Goal: Task Accomplishment & Management: Complete application form

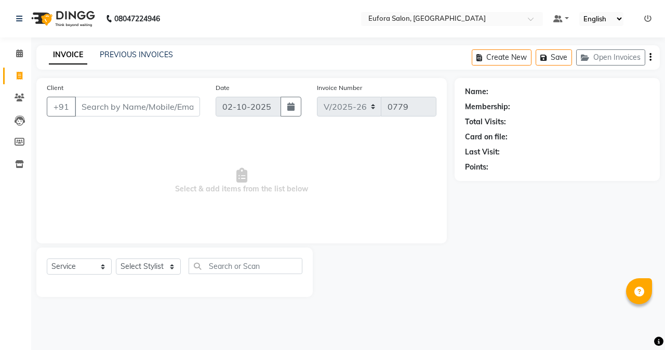
select select "6684"
select select "service"
click at [133, 105] on input "Client" at bounding box center [137, 107] width 125 height 20
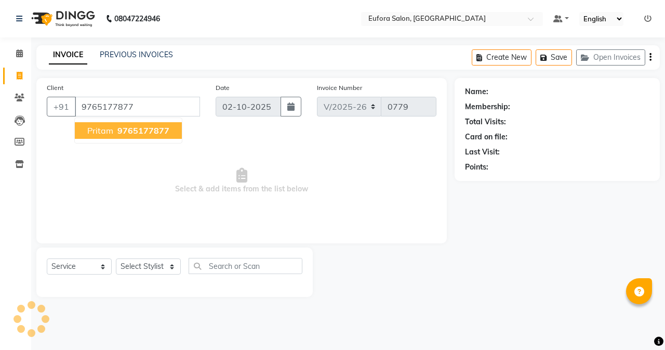
click at [137, 125] on button "Pritam 9765177877" at bounding box center [128, 130] width 107 height 17
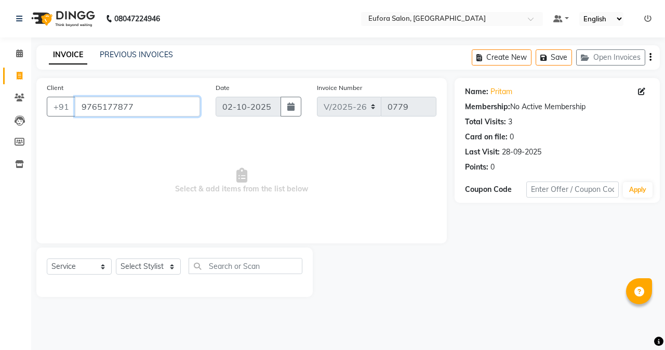
click at [134, 109] on input "9765177877" at bounding box center [137, 107] width 125 height 20
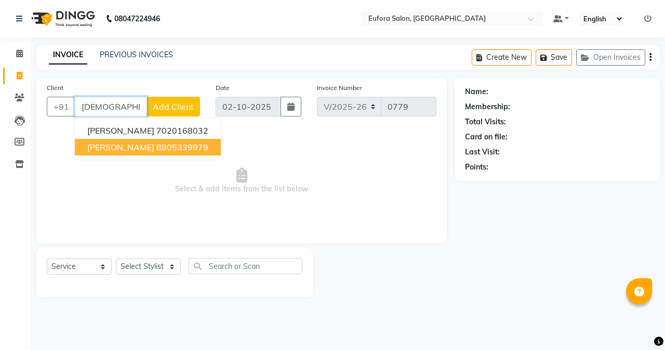
click at [159, 151] on ngb-highlight "8805339979" at bounding box center [182, 147] width 52 height 10
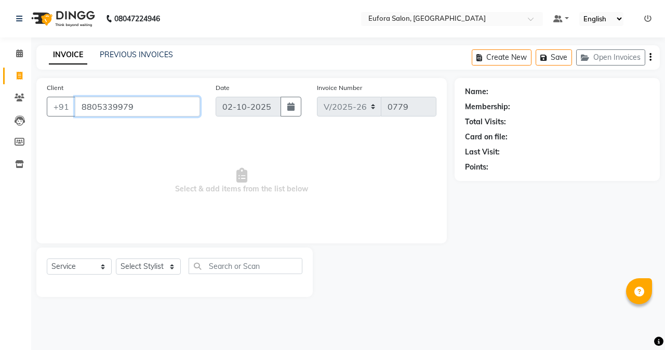
type input "8805339979"
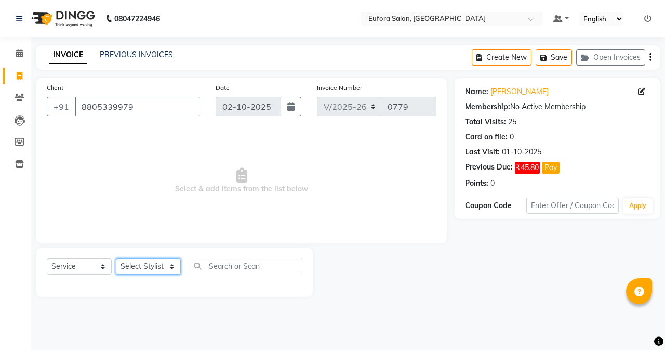
click at [146, 271] on select "Select Stylist [PERSON_NAME] [PERSON_NAME] Gigi [PERSON_NAME] Roshan [PERSON_NA…" at bounding box center [148, 266] width 65 height 16
select select "89189"
click at [116, 258] on select "Select Stylist [PERSON_NAME] [PERSON_NAME] Gigi [PERSON_NAME] Roshan [PERSON_NA…" at bounding box center [148, 266] width 65 height 16
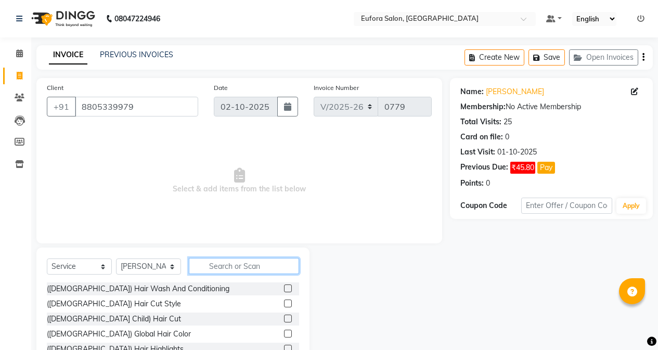
click at [235, 266] on input "text" at bounding box center [244, 266] width 110 height 16
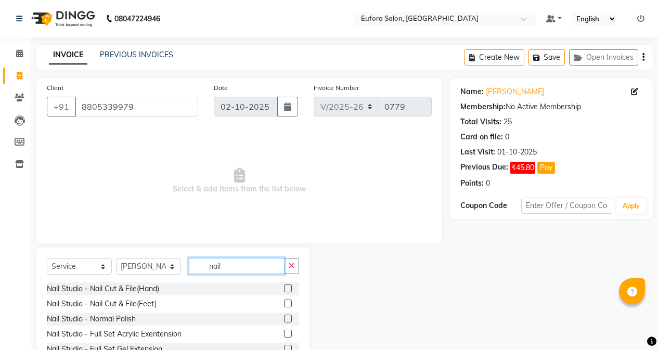
type input "nail"
click at [284, 321] on label at bounding box center [288, 319] width 8 height 8
click at [284, 321] on input "checkbox" at bounding box center [287, 319] width 7 height 7
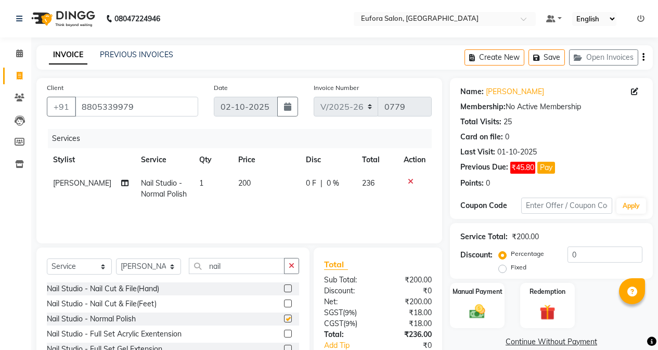
checkbox input "false"
click at [240, 268] on input "nail" at bounding box center [237, 266] width 96 height 16
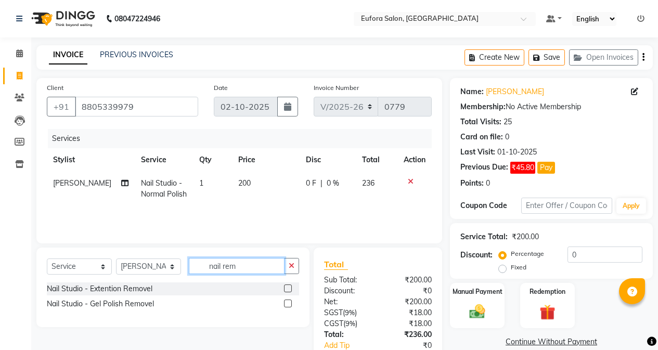
type input "nail rem"
click at [286, 286] on label at bounding box center [288, 288] width 8 height 8
click at [286, 286] on input "checkbox" at bounding box center [287, 288] width 7 height 7
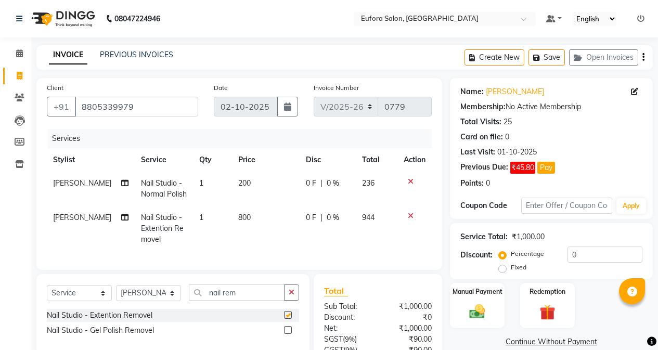
checkbox input "false"
click at [583, 257] on input "0" at bounding box center [604, 254] width 75 height 16
drag, startPoint x: 583, startPoint y: 257, endPoint x: 559, endPoint y: 257, distance: 23.4
click at [559, 257] on div "Percentage Fixed 0" at bounding box center [571, 260] width 141 height 28
drag, startPoint x: 551, startPoint y: 66, endPoint x: 548, endPoint y: 60, distance: 6.3
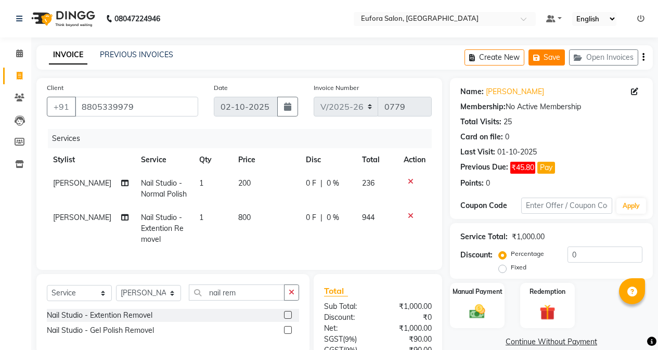
click at [549, 61] on div "Create New Save Open Invoices" at bounding box center [558, 57] width 188 height 24
click at [548, 60] on button "Save" at bounding box center [546, 57] width 36 height 16
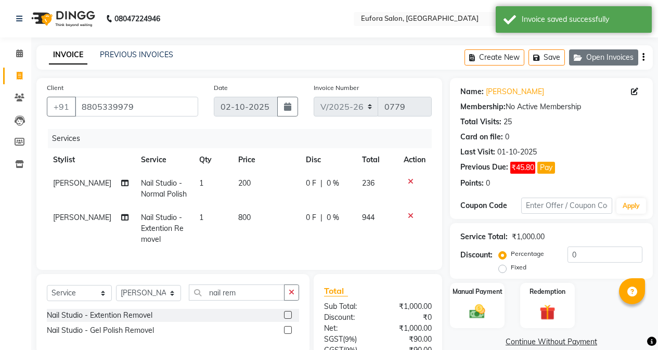
click at [577, 61] on icon "button" at bounding box center [579, 57] width 12 height 7
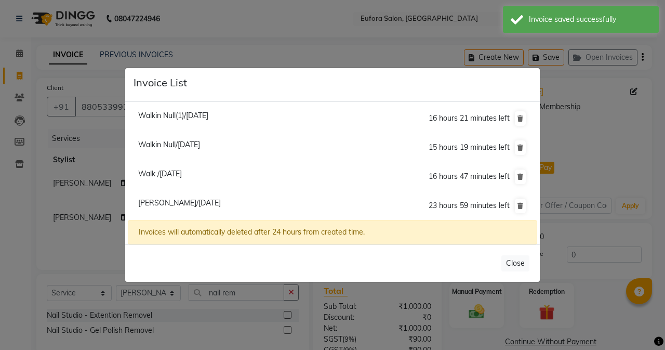
click at [208, 114] on span "Walkin Null(1)/[DATE]" at bounding box center [173, 115] width 70 height 9
type input "7627915436"
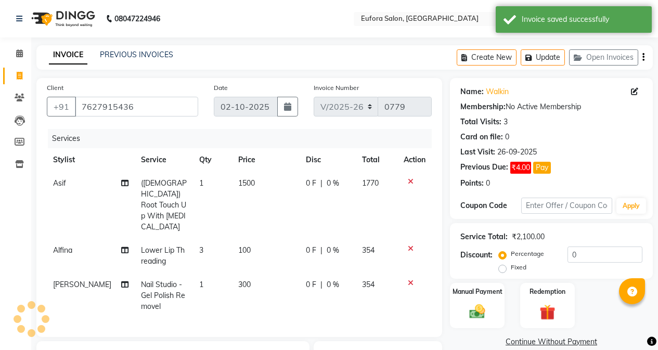
select select
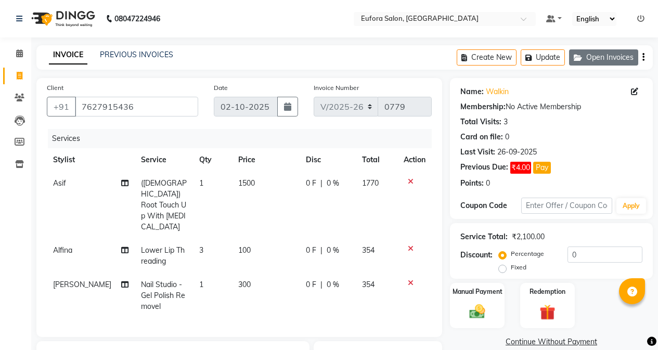
click at [603, 53] on button "Open Invoices" at bounding box center [603, 57] width 69 height 16
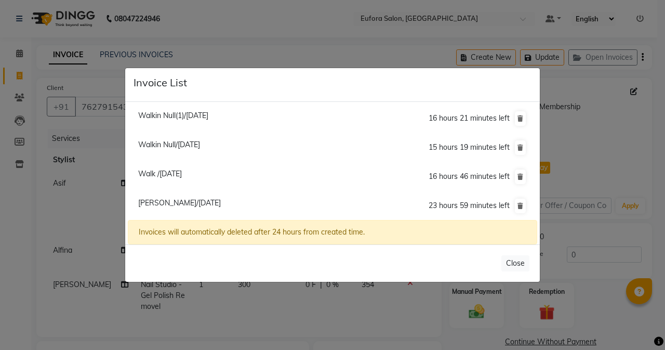
click at [182, 178] on span "Walk /[DATE]" at bounding box center [160, 173] width 44 height 9
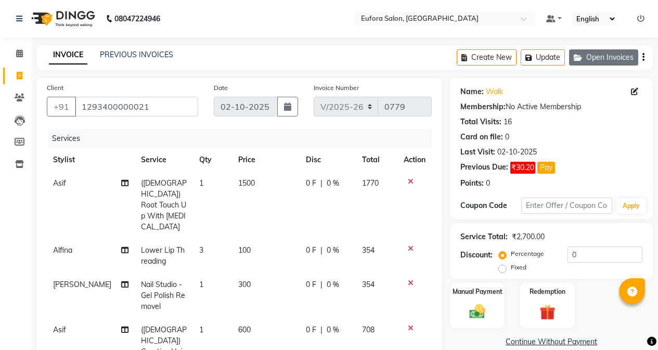
click at [581, 60] on icon "button" at bounding box center [579, 57] width 12 height 7
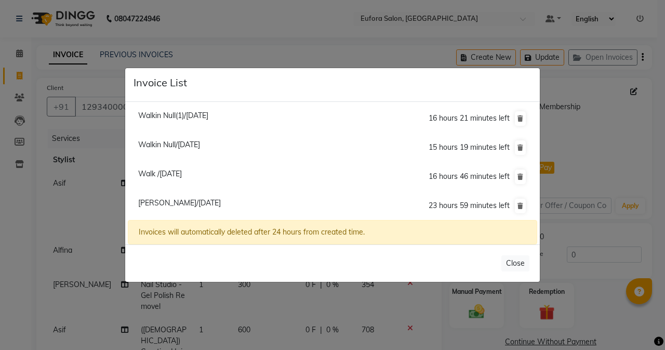
click at [208, 205] on span "[PERSON_NAME]/[DATE]" at bounding box center [179, 202] width 83 height 9
type input "8805339979"
